Goal: Task Accomplishment & Management: Manage account settings

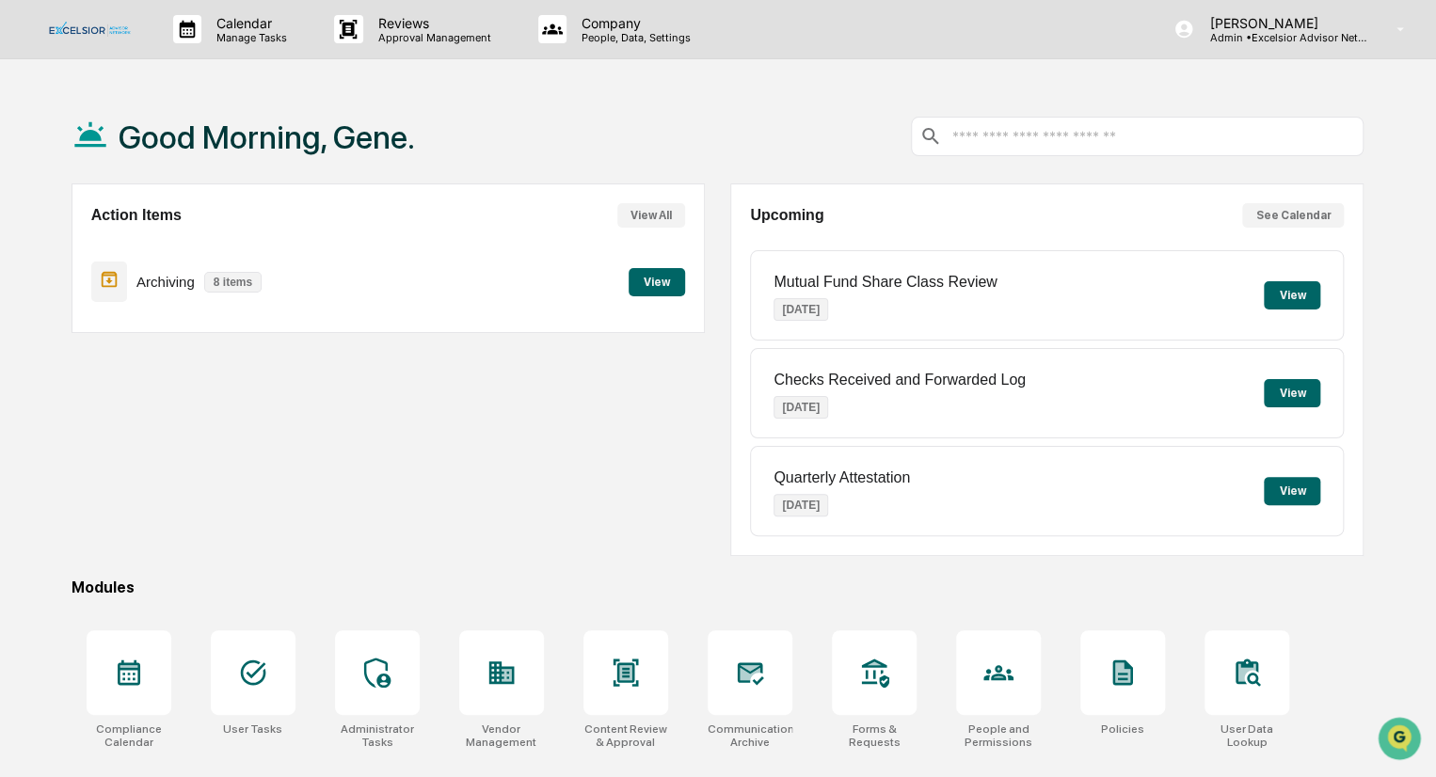
click at [652, 287] on button "View" at bounding box center [656, 282] width 56 height 28
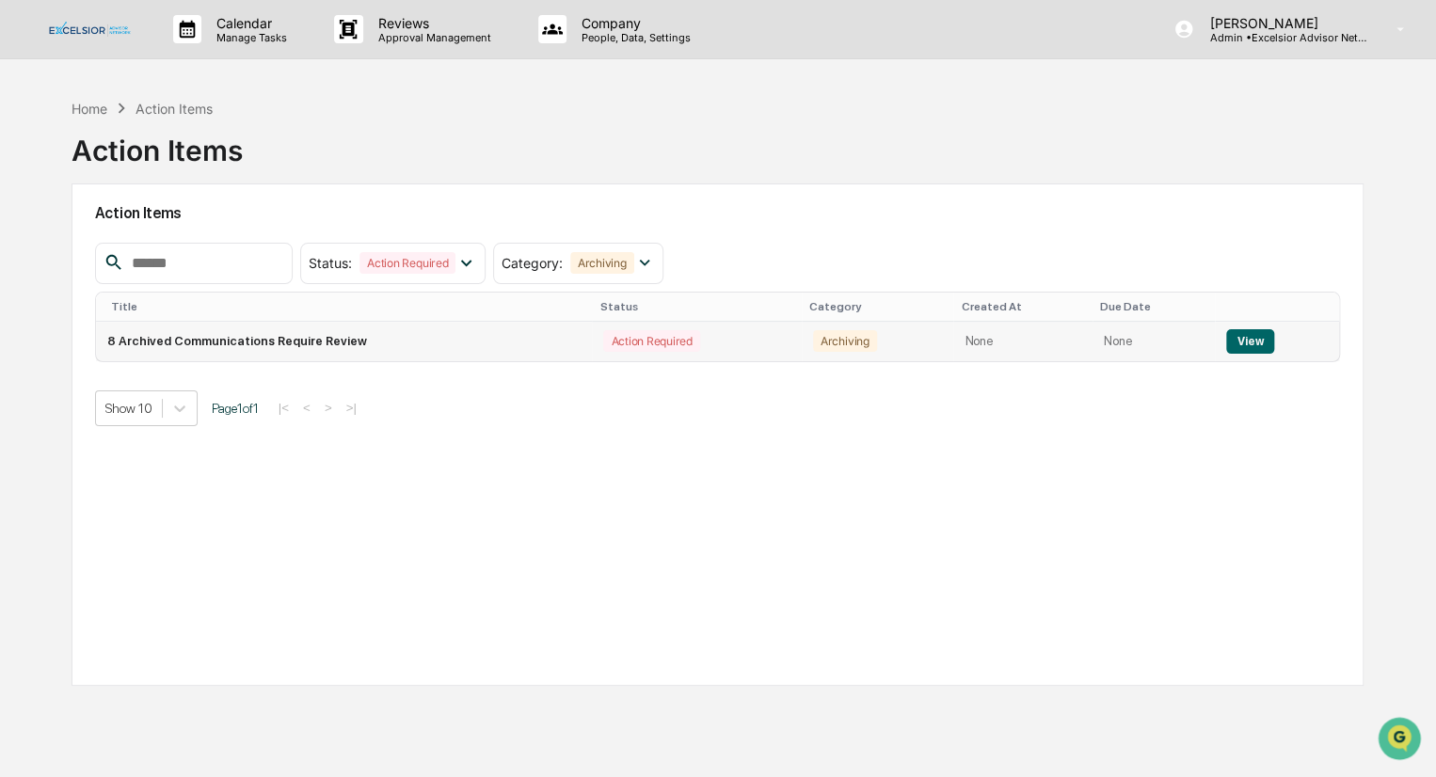
click at [1245, 339] on button "View" at bounding box center [1250, 341] width 48 height 24
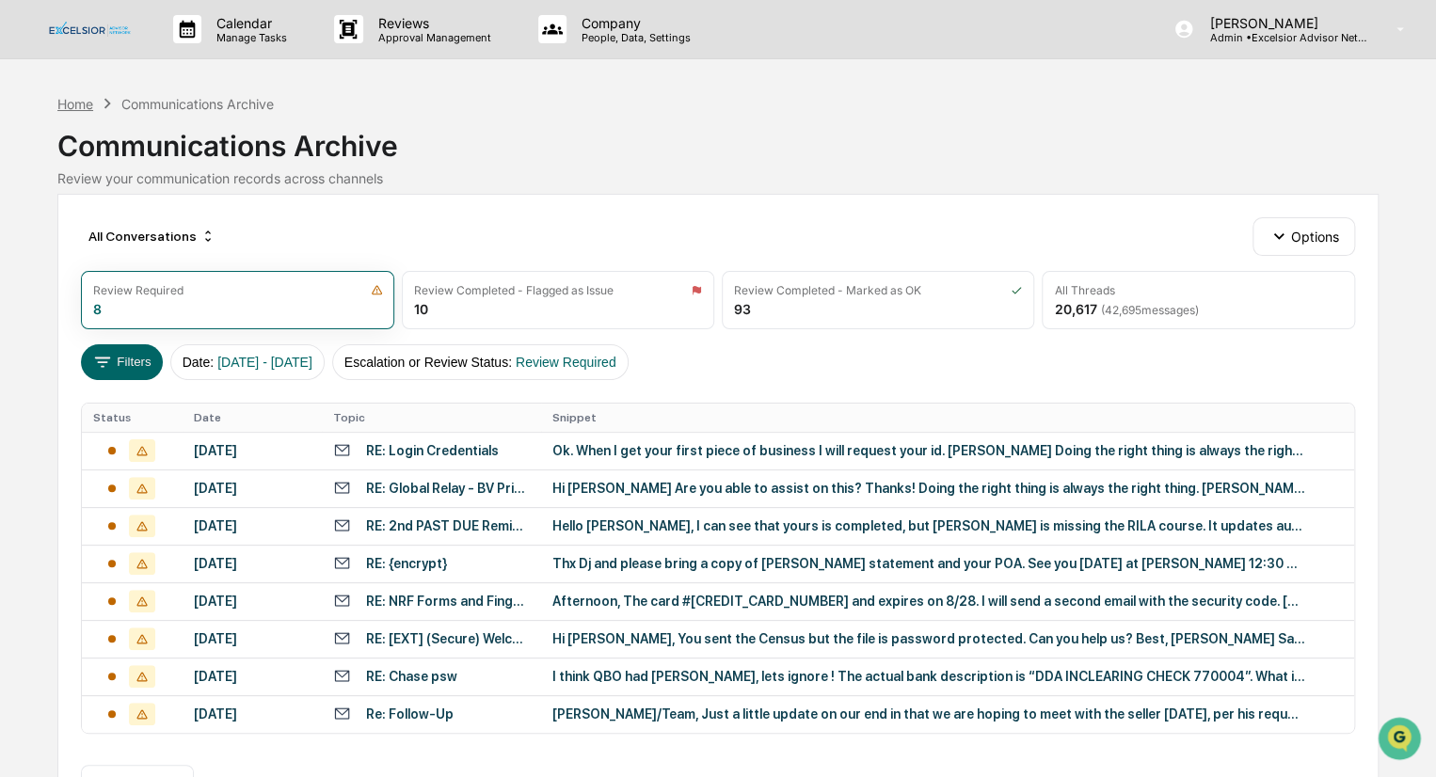
click at [78, 98] on div "Home" at bounding box center [75, 104] width 36 height 16
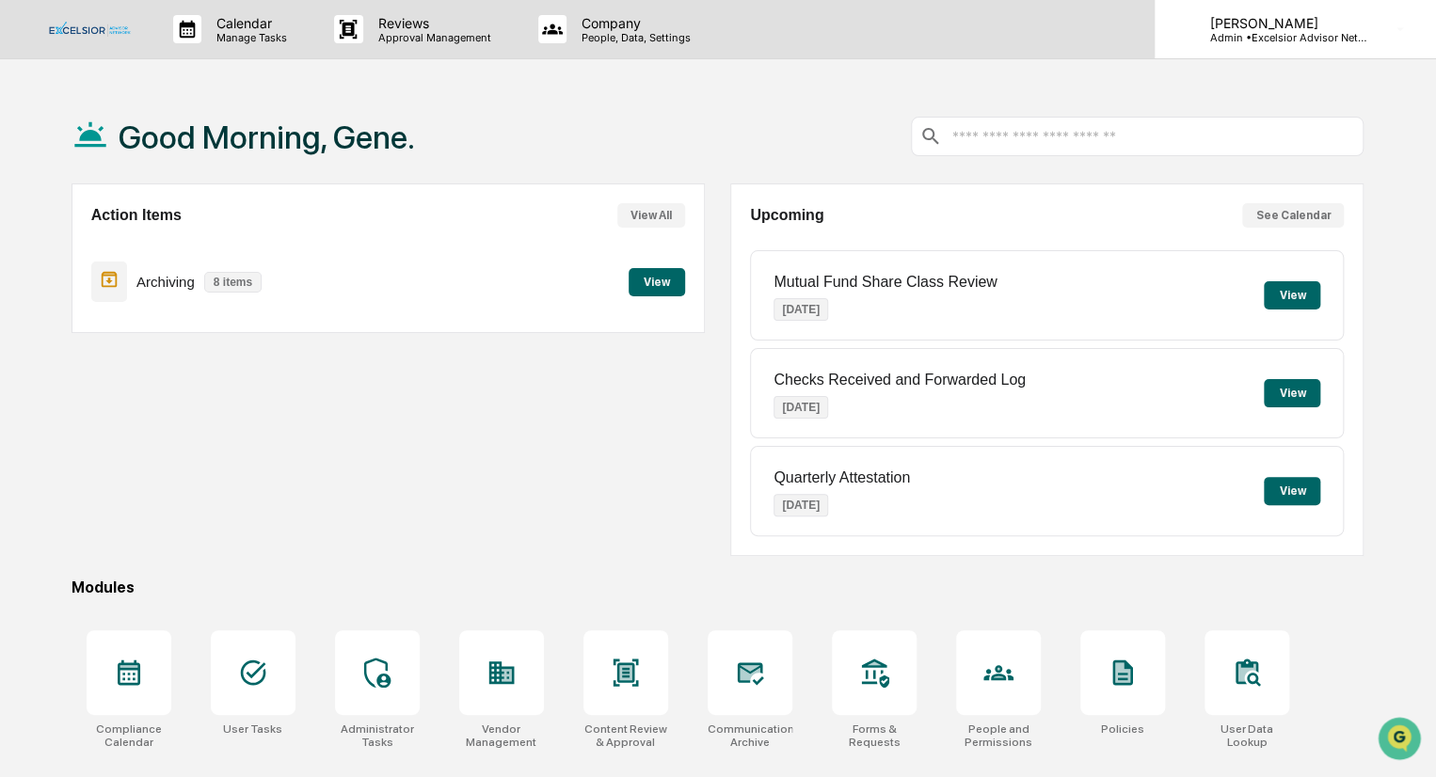
click at [1379, 30] on div "[PERSON_NAME] Admin • Excelsior Advisor Network" at bounding box center [1294, 29] width 281 height 58
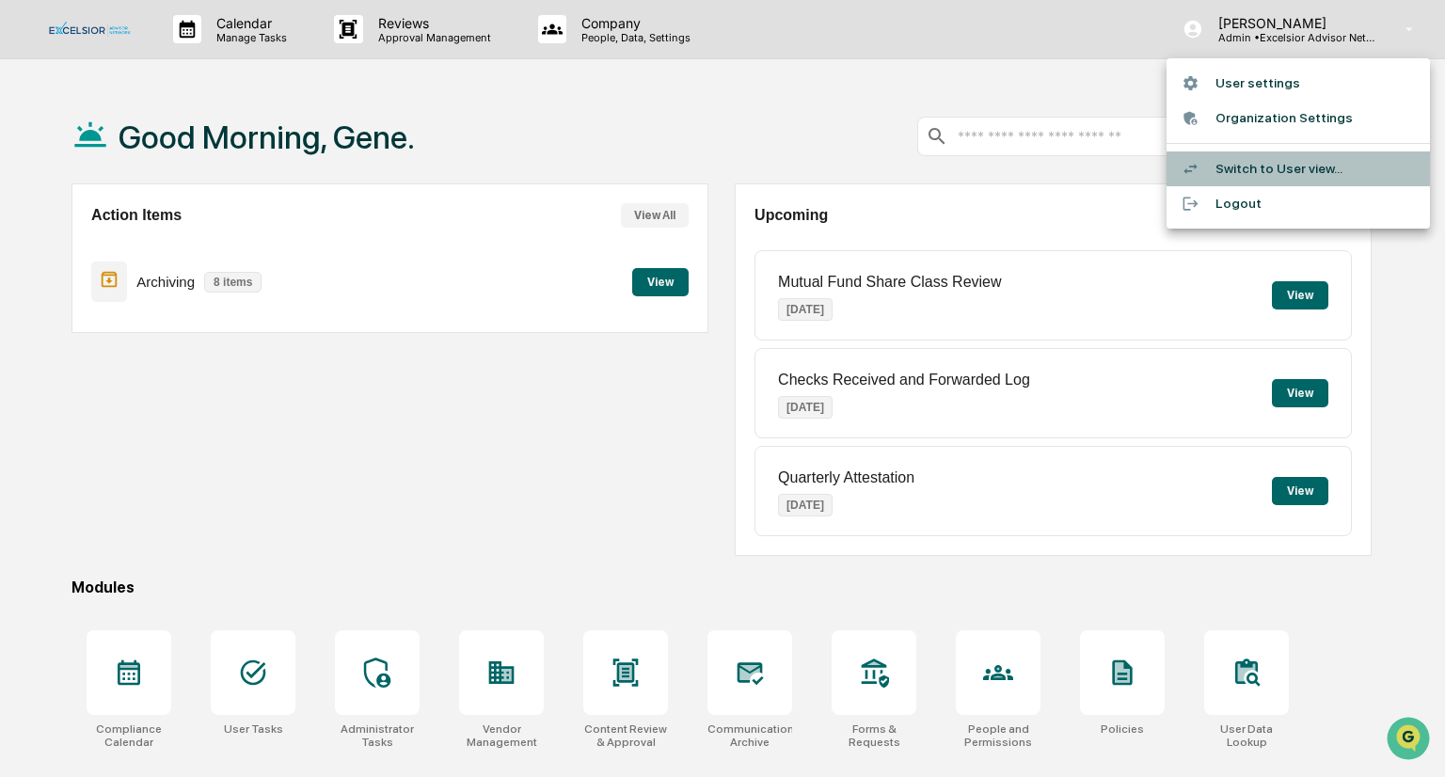
click at [1273, 169] on li "Switch to User view..." at bounding box center [1298, 168] width 263 height 35
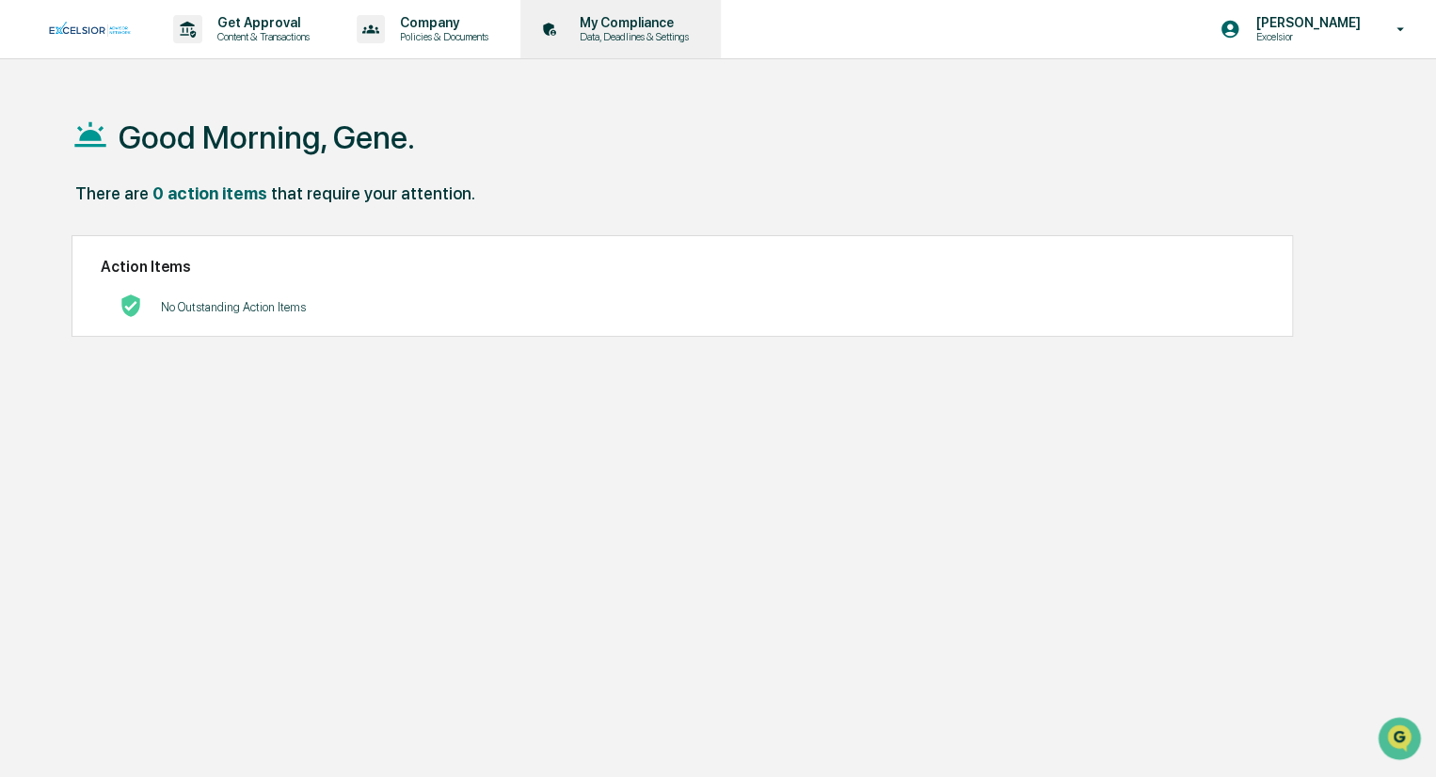
click at [642, 16] on p "My Compliance" at bounding box center [631, 22] width 134 height 15
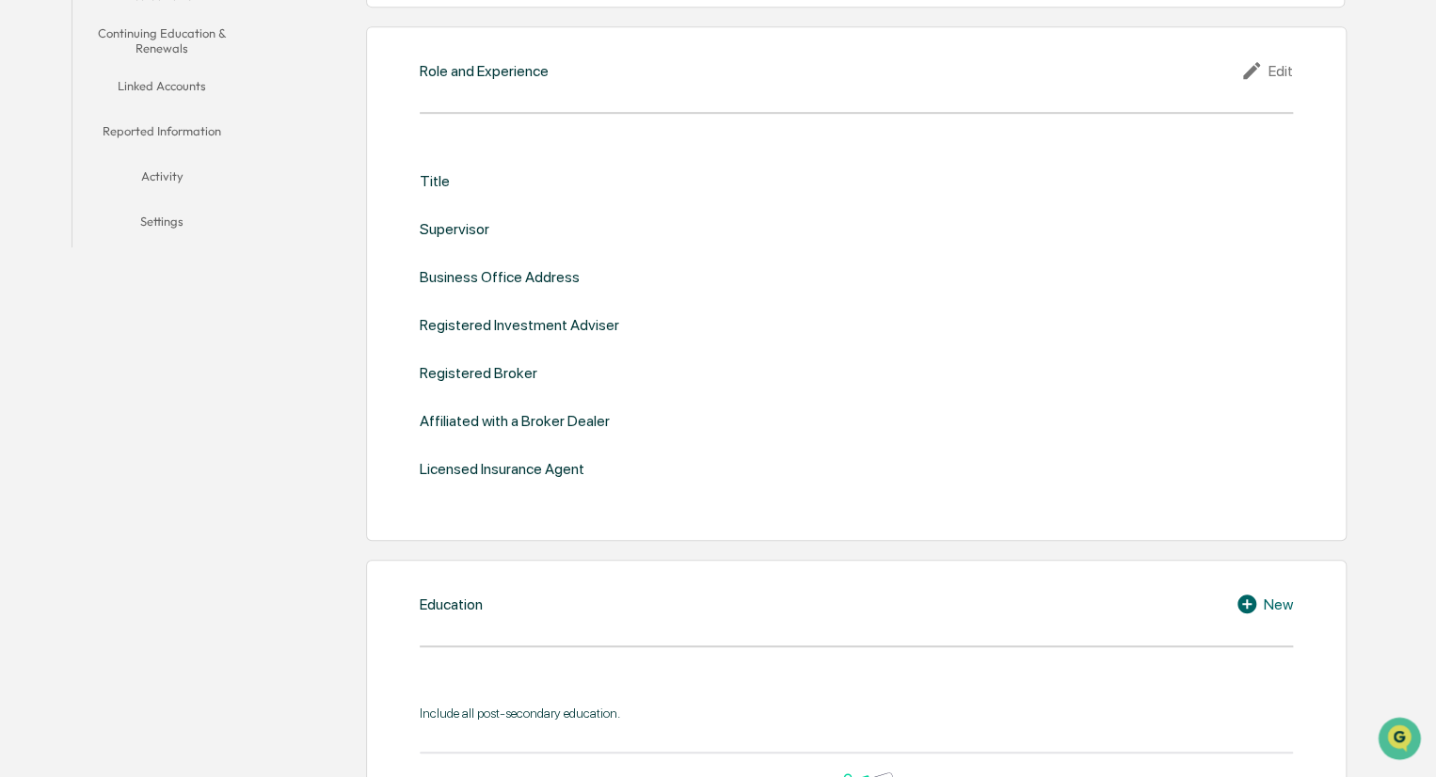
scroll to position [282, 0]
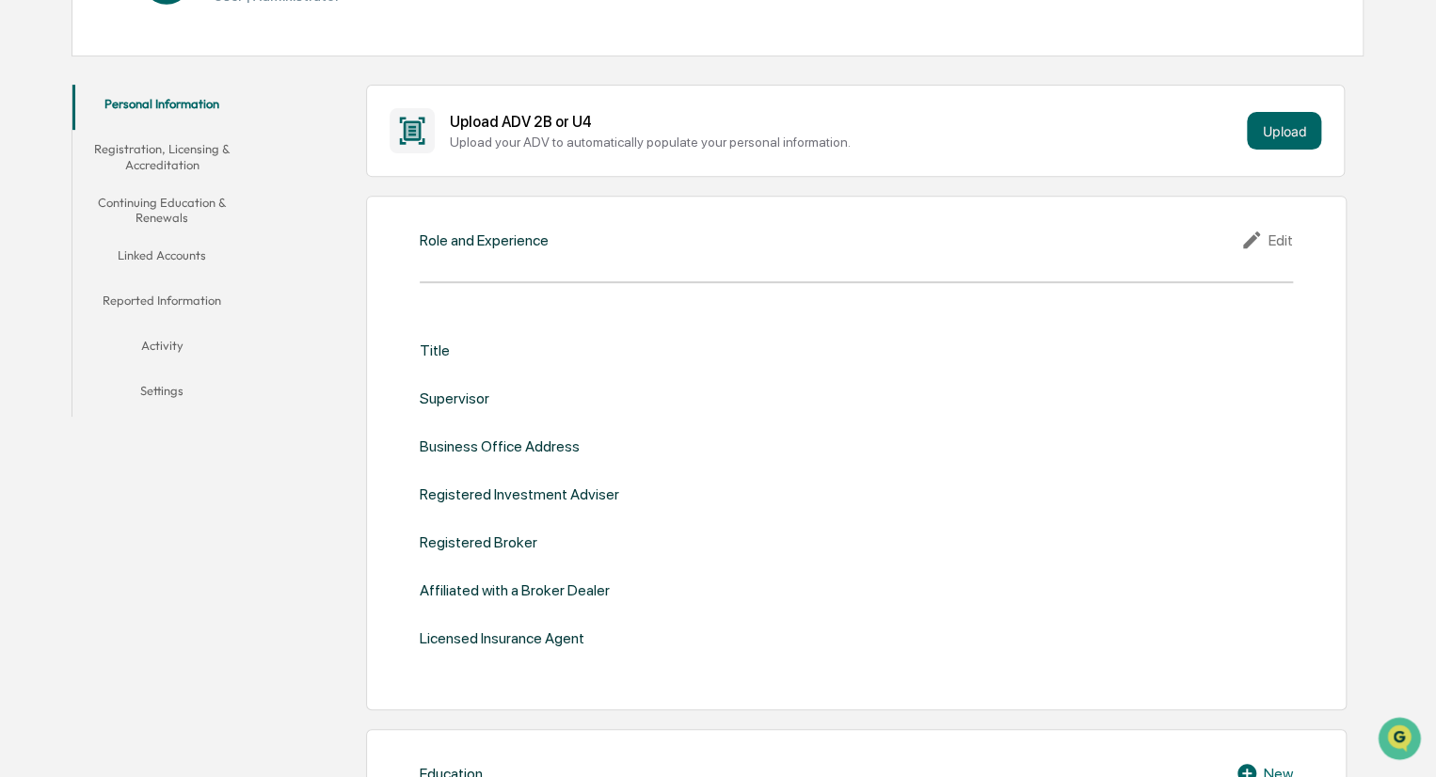
click at [174, 253] on button "Linked Accounts" at bounding box center [162, 258] width 180 height 45
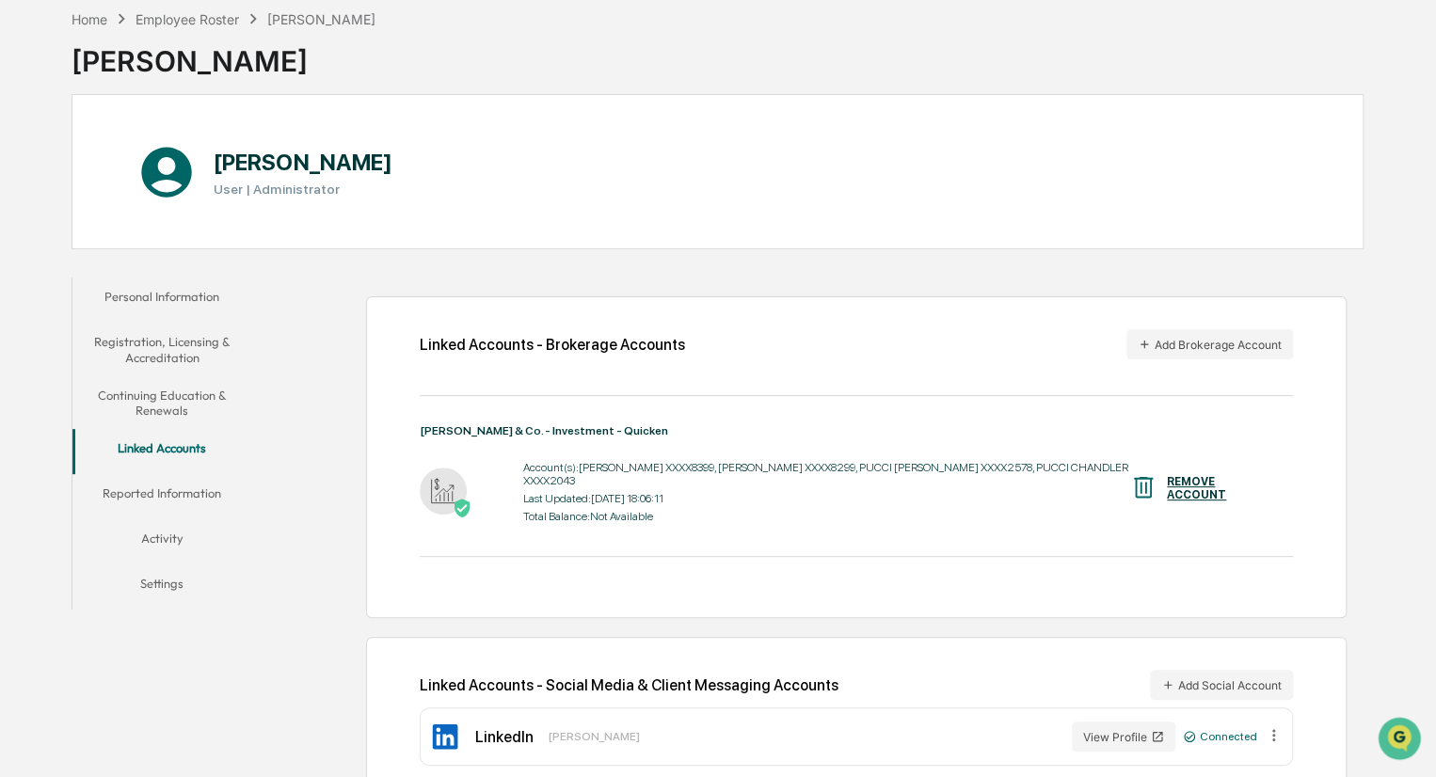
scroll to position [108, 0]
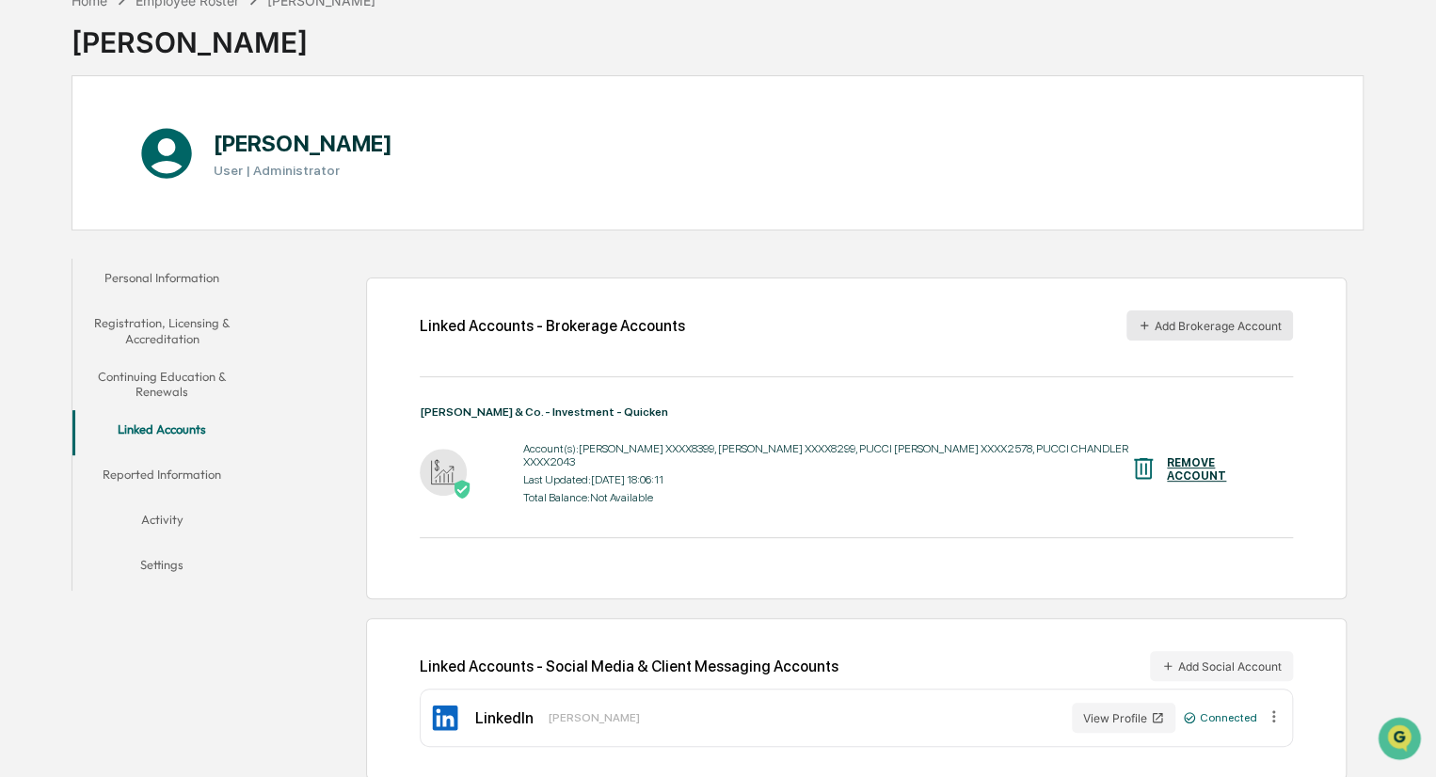
click at [1200, 328] on button "Add Brokerage Account" at bounding box center [1209, 325] width 167 height 30
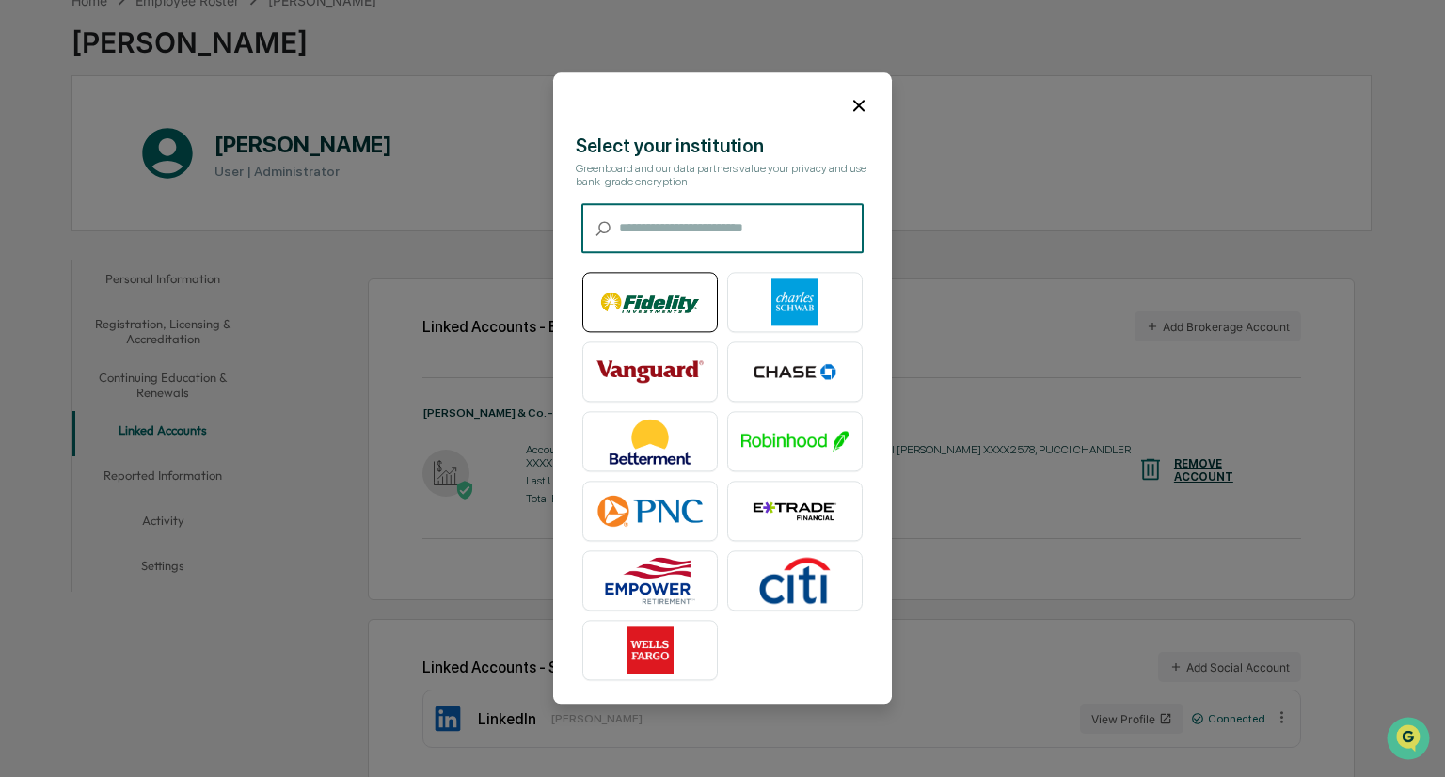
click at [647, 306] on img at bounding box center [649, 302] width 107 height 47
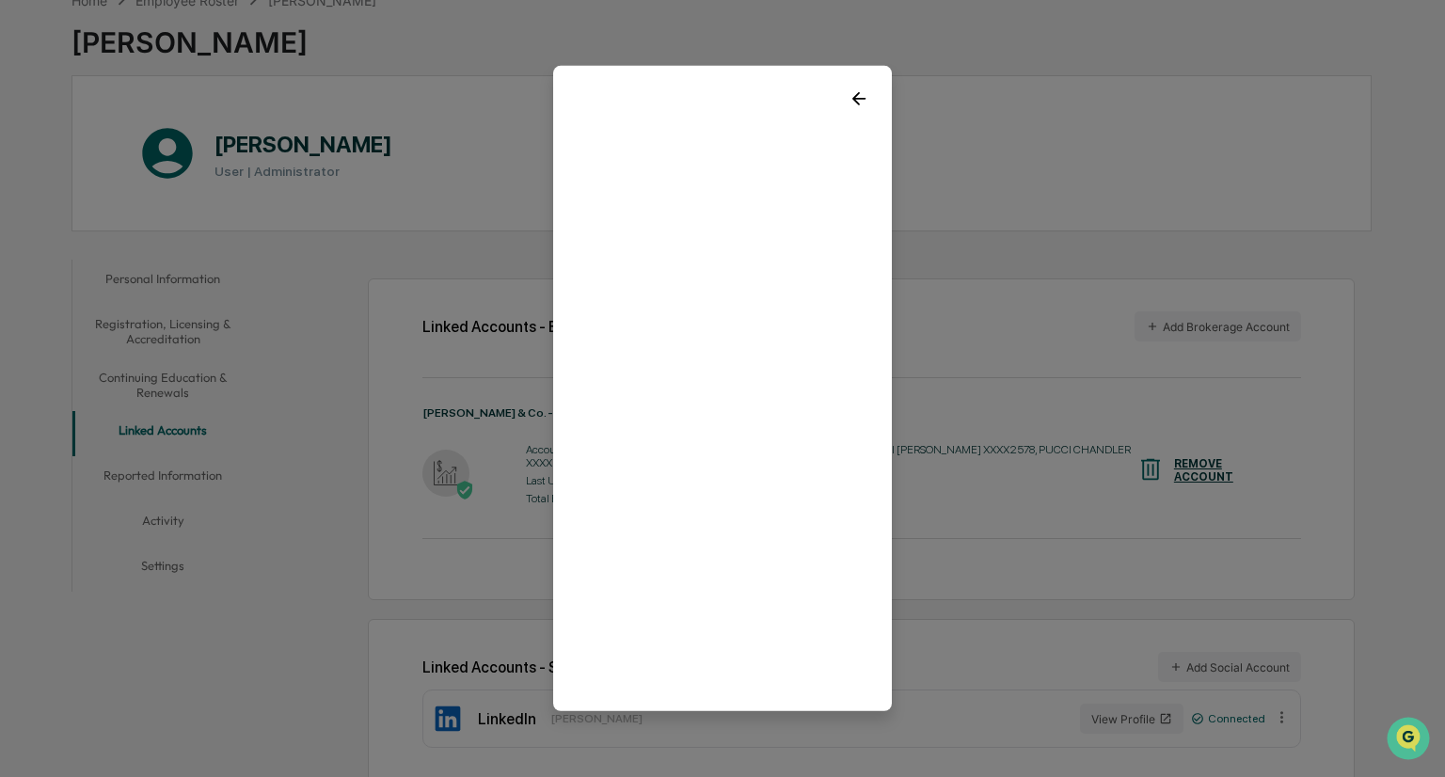
click at [857, 101] on icon at bounding box center [859, 98] width 21 height 21
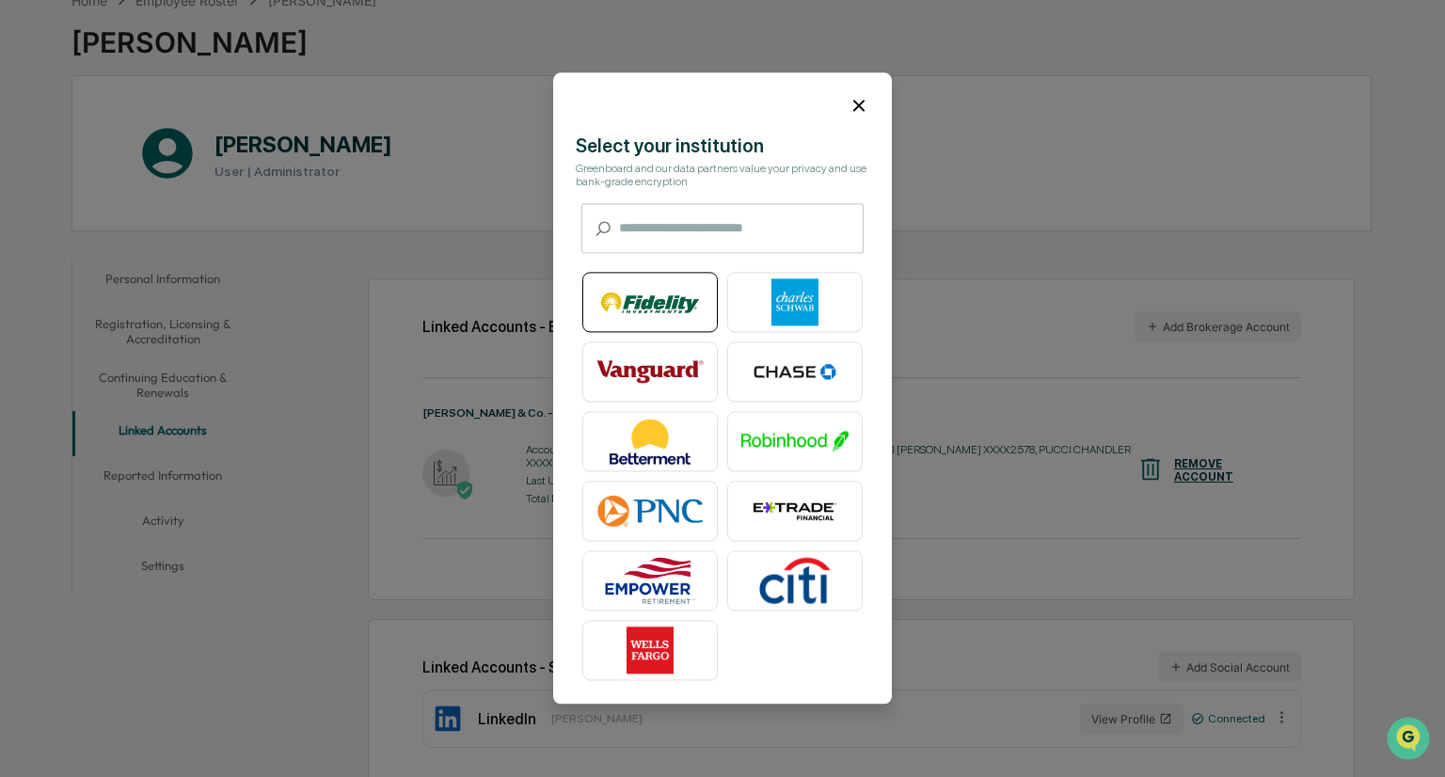
click at [655, 306] on img at bounding box center [649, 302] width 107 height 47
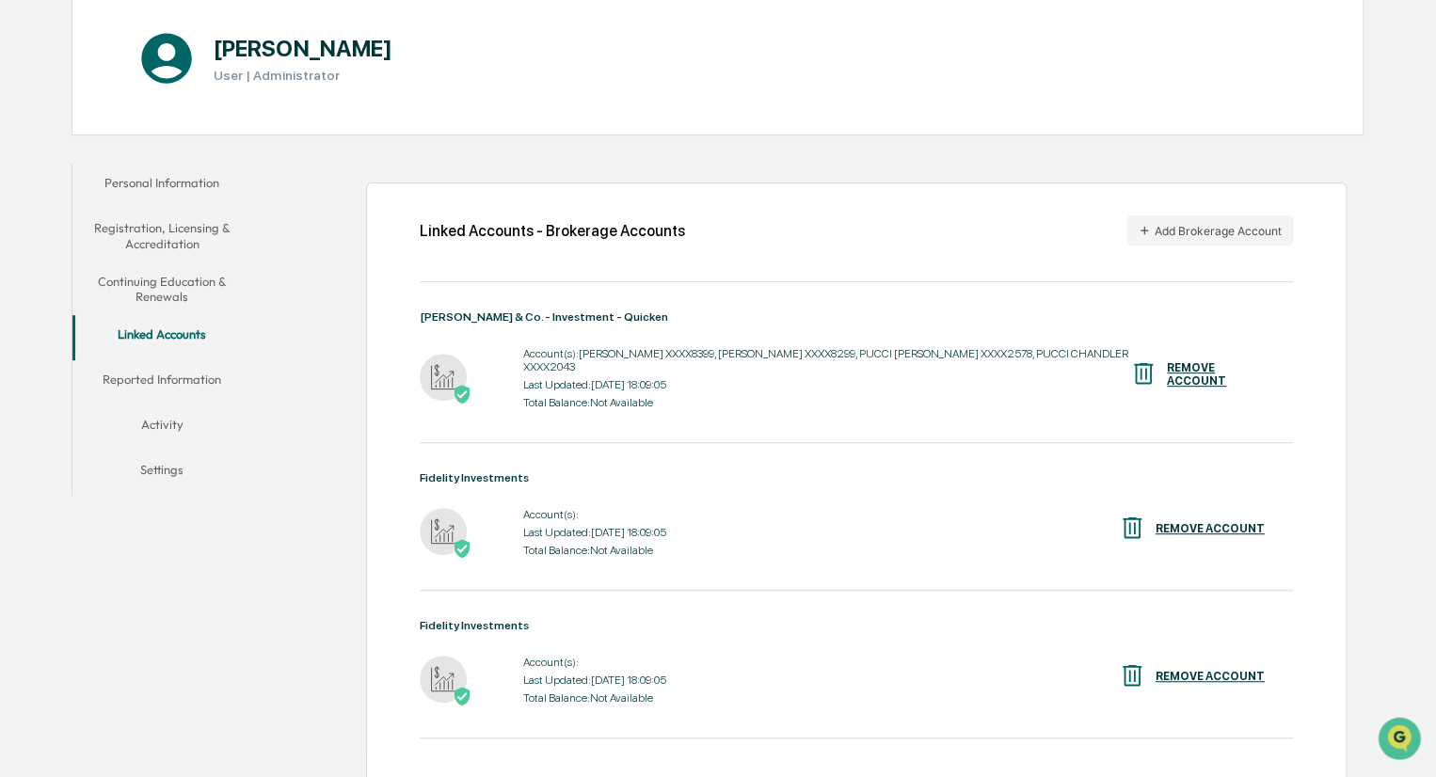
scroll to position [202, 0]
click at [1219, 371] on div "REMOVE ACCOUNT" at bounding box center [1216, 375] width 98 height 26
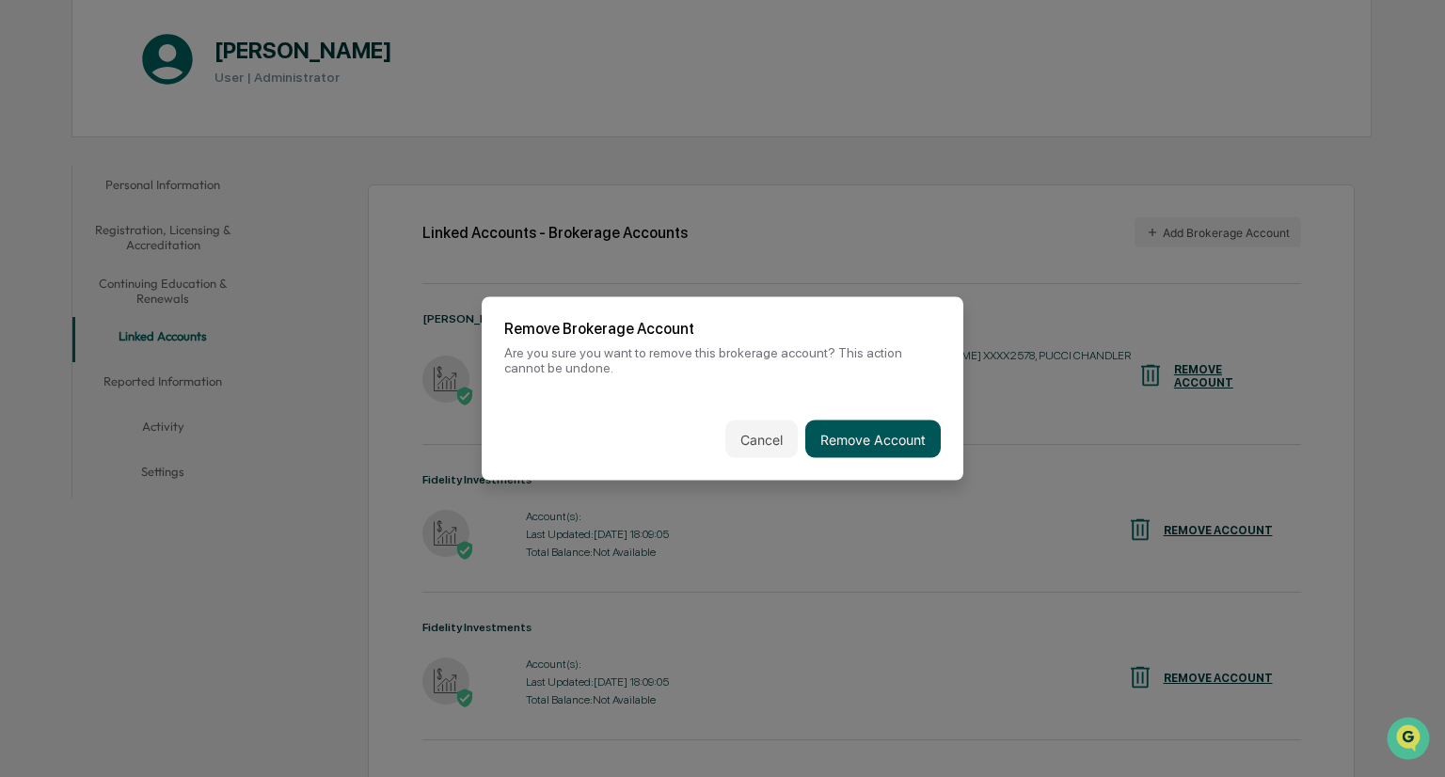
click at [869, 441] on button "Remove Account" at bounding box center [872, 440] width 135 height 38
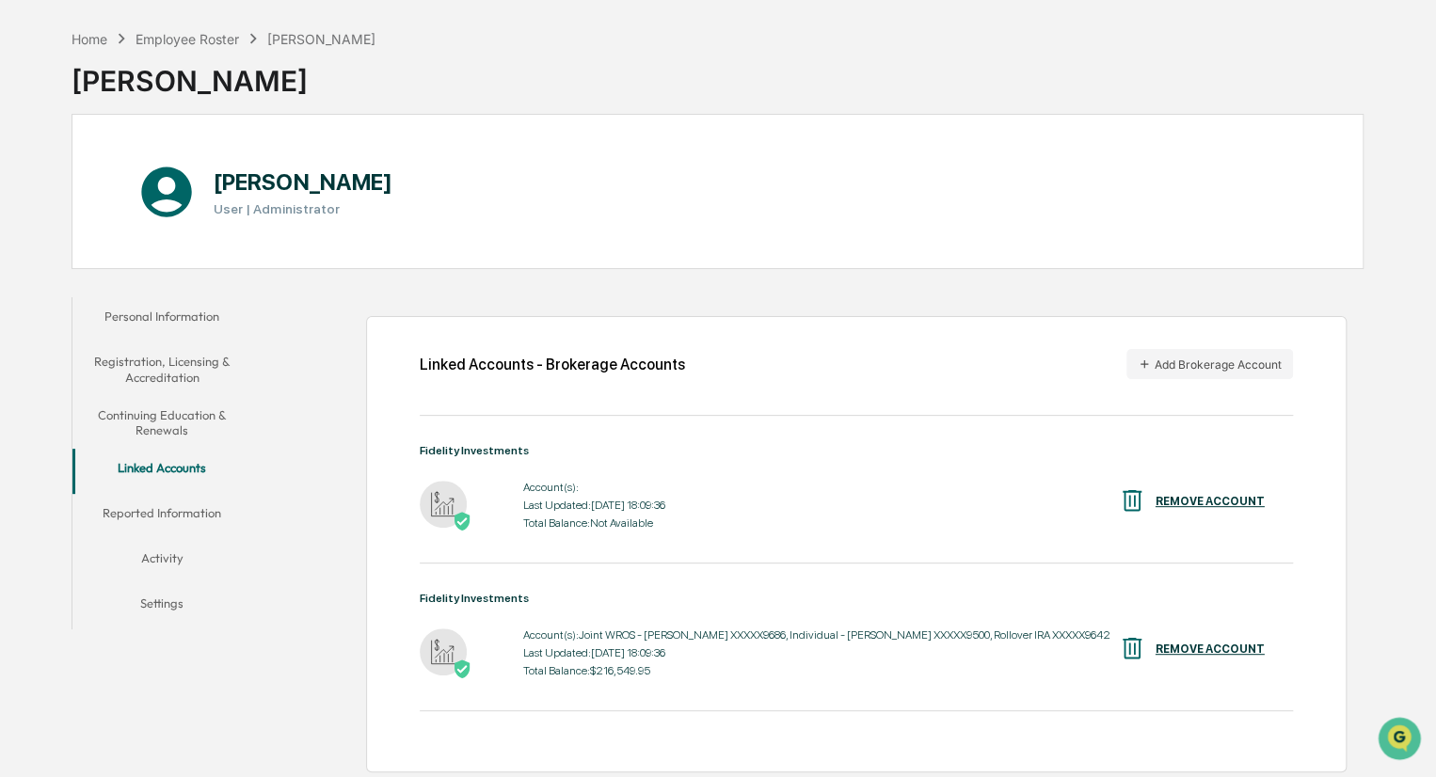
scroll to position [0, 0]
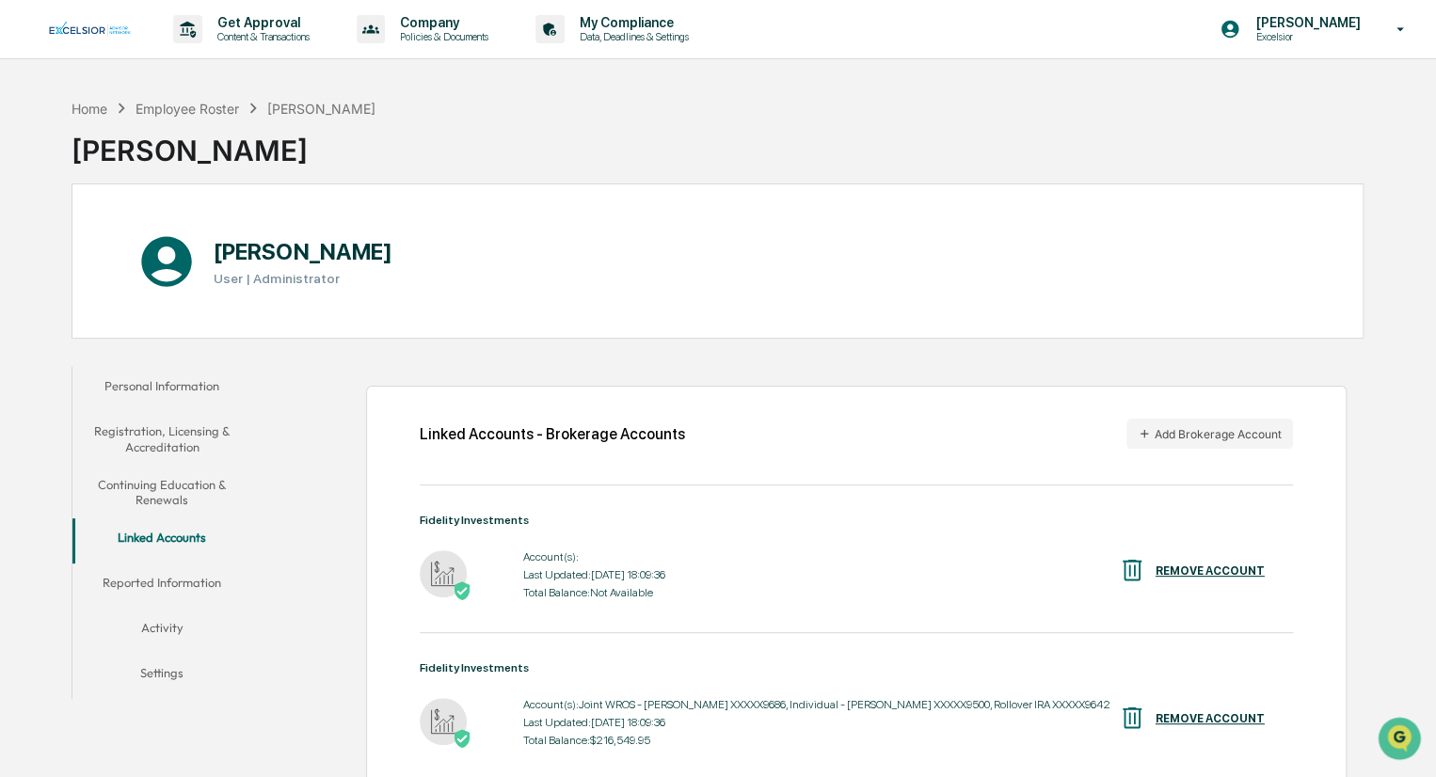
click at [158, 483] on button "Continuing Education & Renewals" at bounding box center [162, 493] width 180 height 54
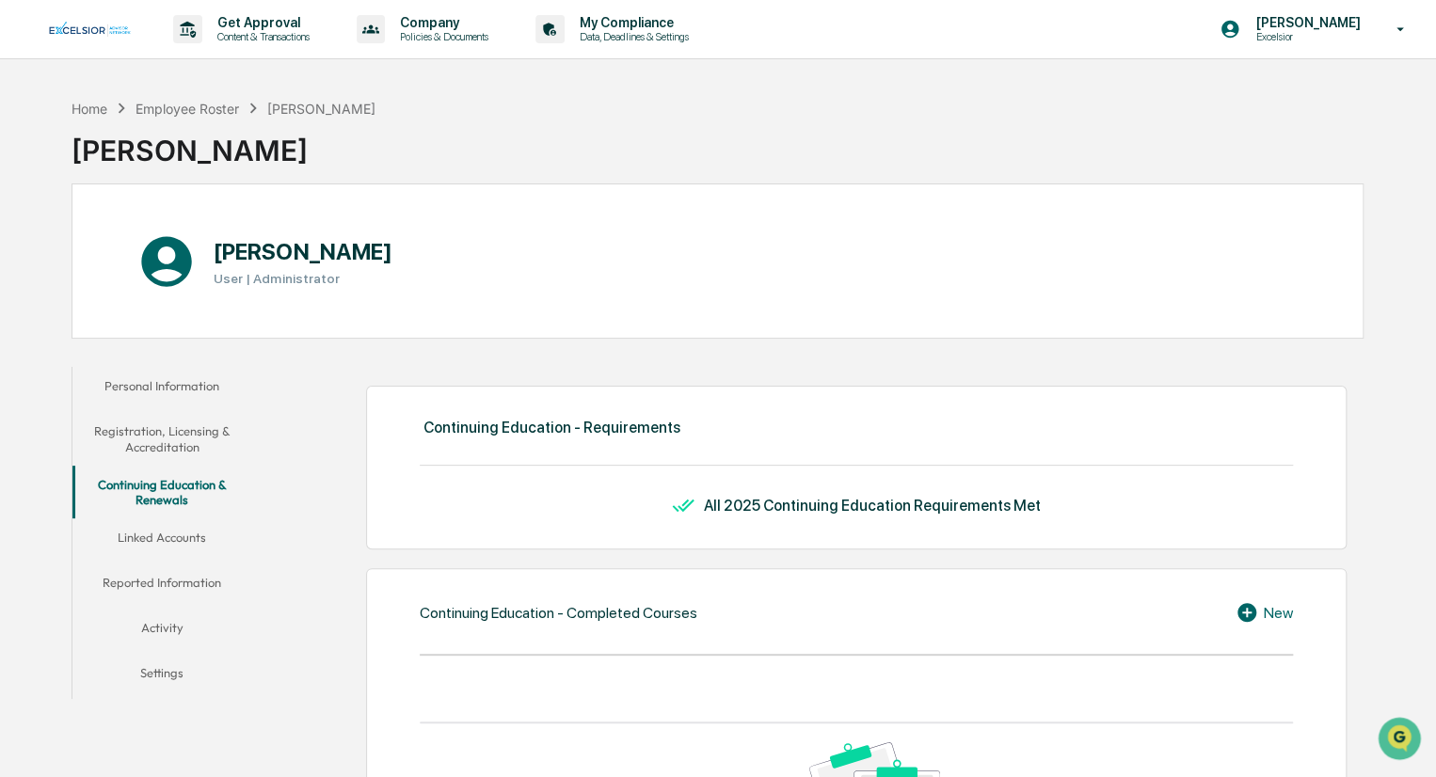
click at [160, 432] on button "Registration, Licensing & Accreditation" at bounding box center [162, 439] width 180 height 54
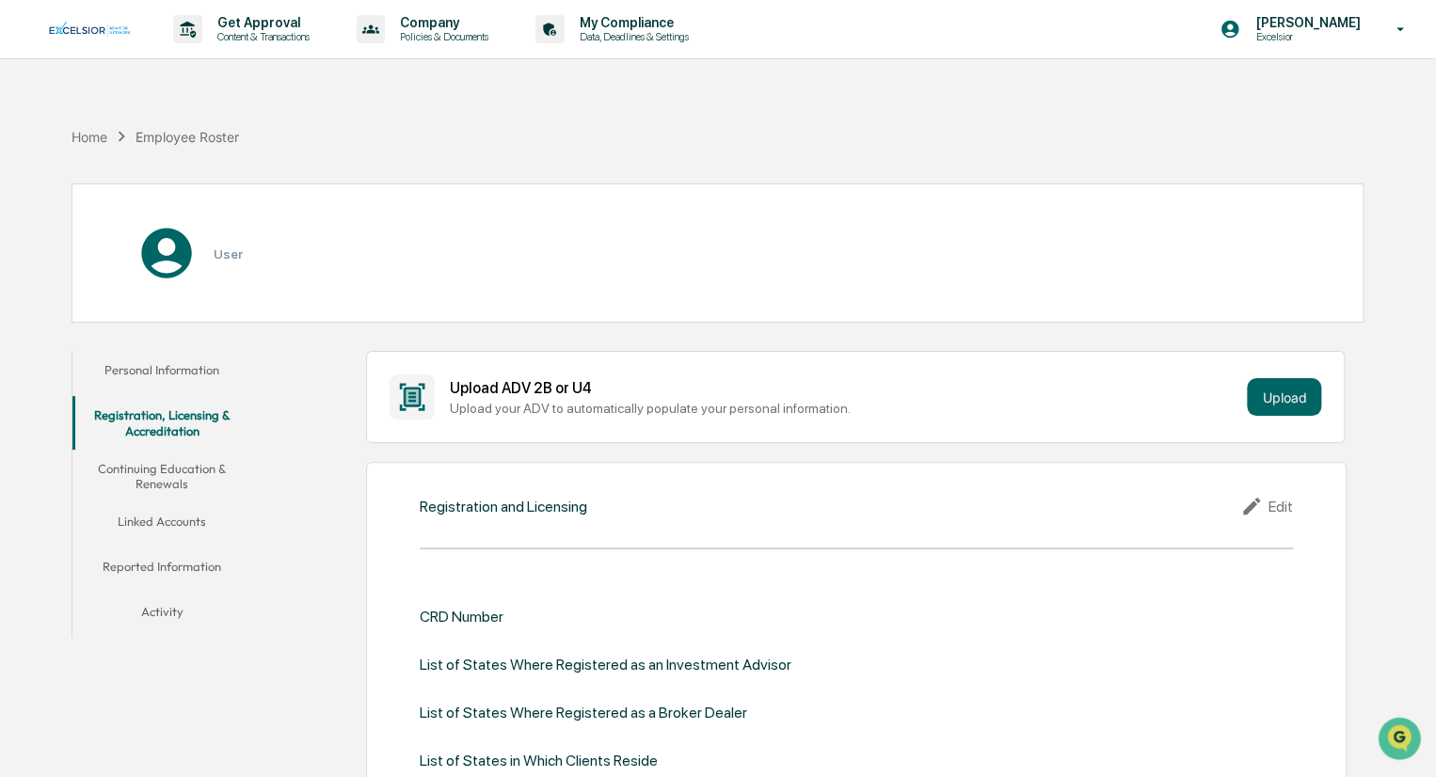
click at [187, 373] on button "Personal Information" at bounding box center [162, 373] width 180 height 45
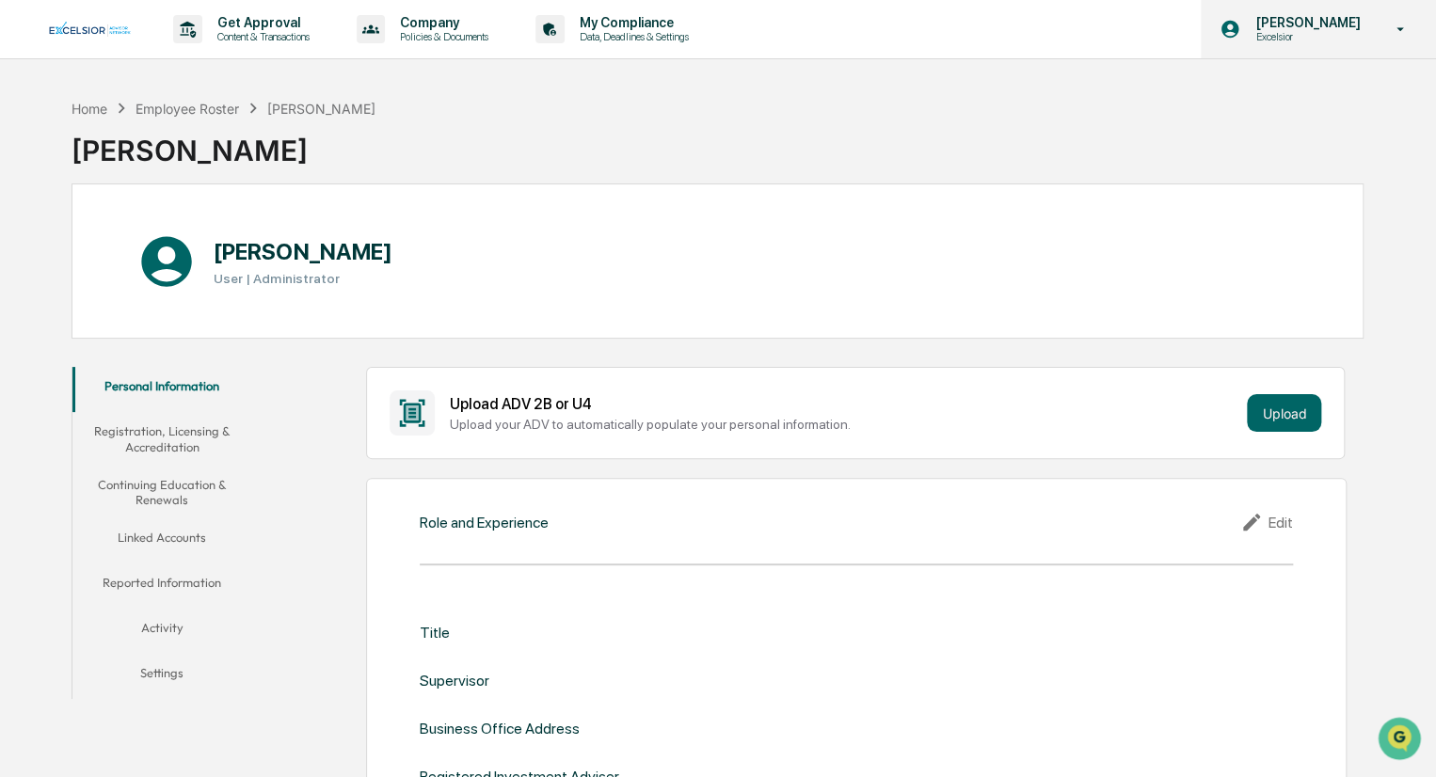
click at [1400, 28] on icon at bounding box center [1401, 29] width 8 height 4
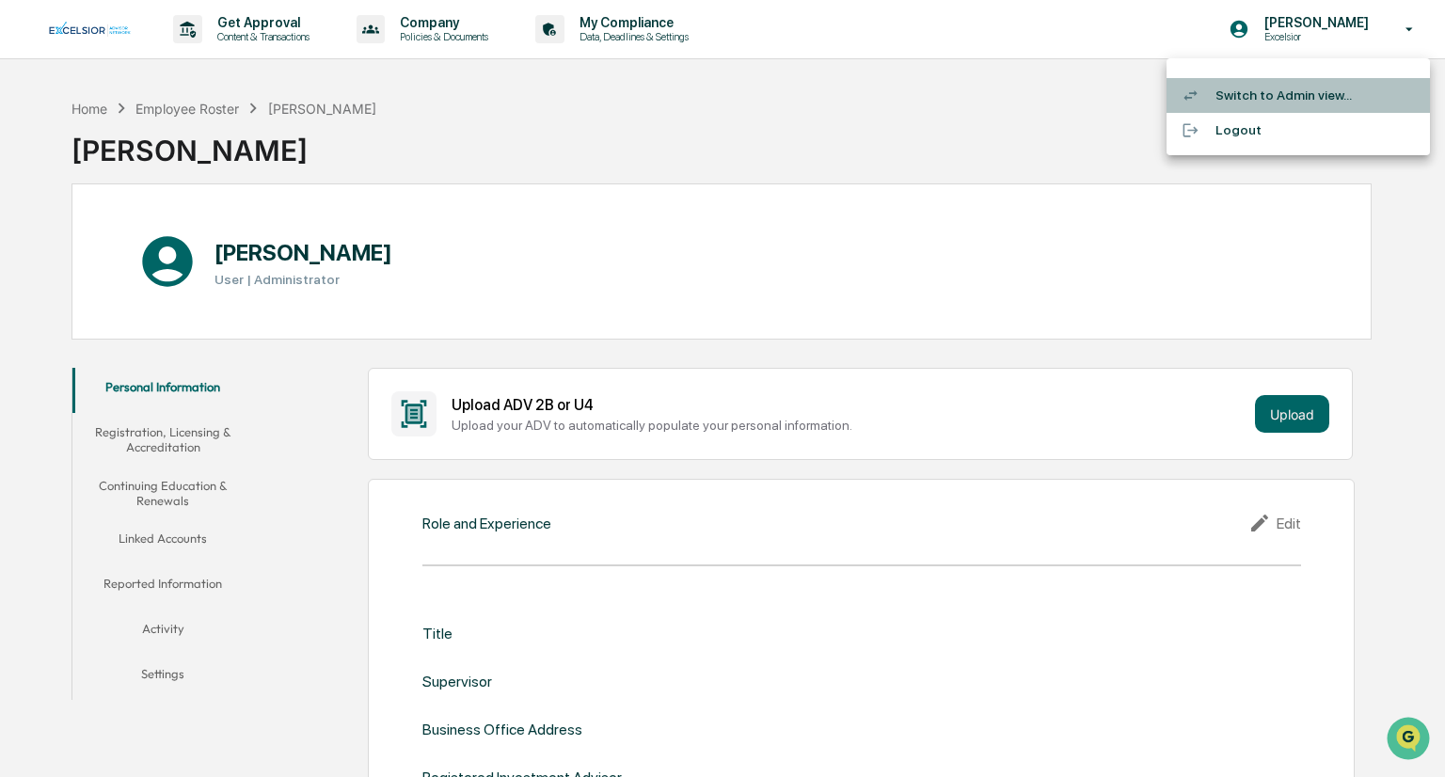
click at [1278, 88] on li "Switch to Admin view..." at bounding box center [1298, 95] width 263 height 35
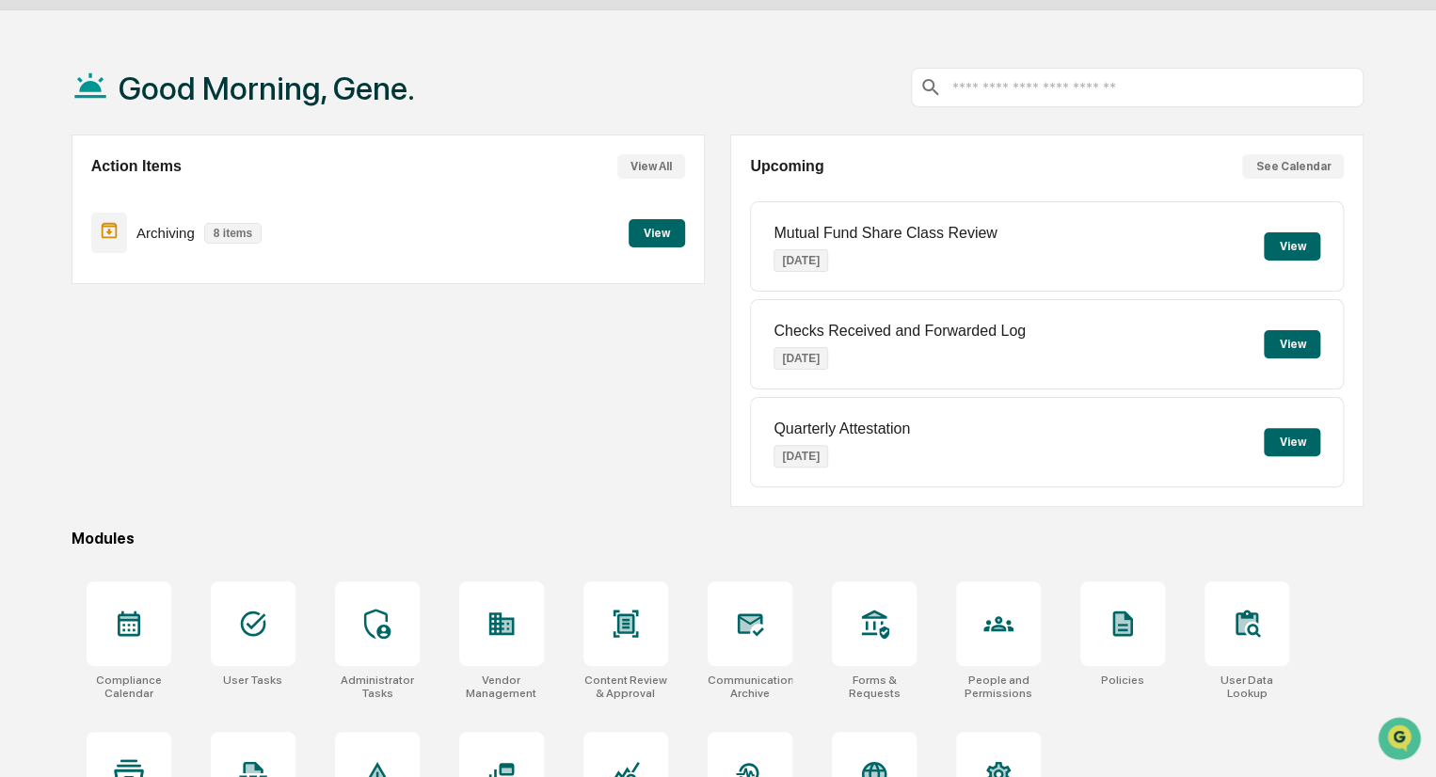
scroll to position [94, 0]
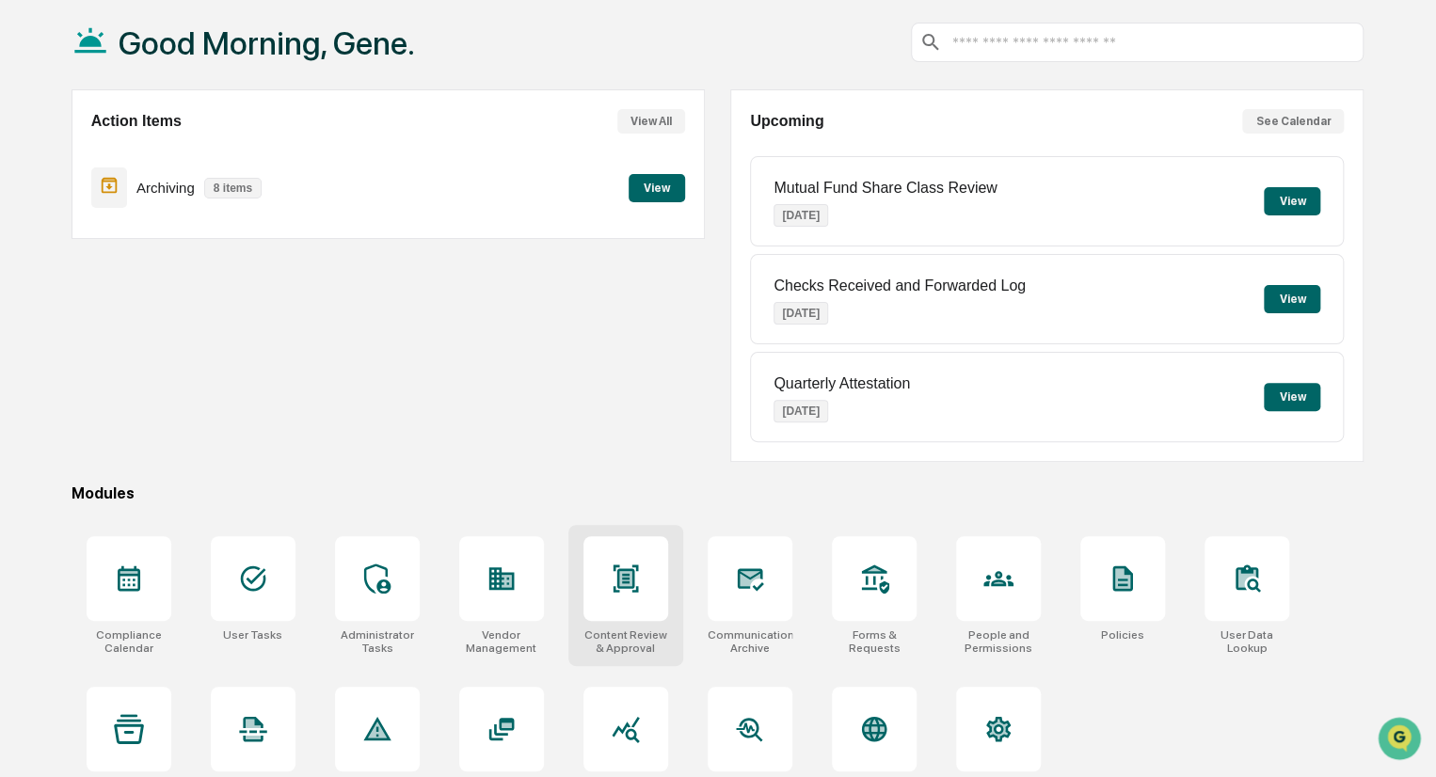
click at [631, 579] on icon at bounding box center [625, 578] width 12 height 15
